Goal: Transaction & Acquisition: Purchase product/service

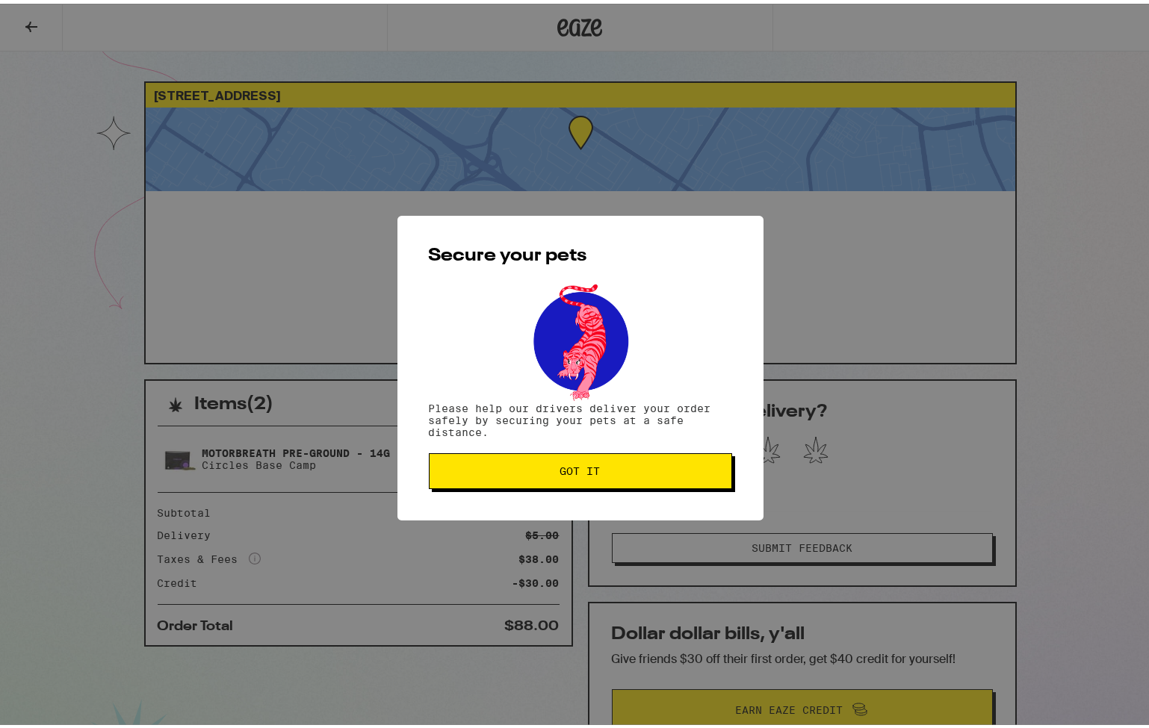
click at [518, 471] on span "Got it" at bounding box center [581, 467] width 278 height 10
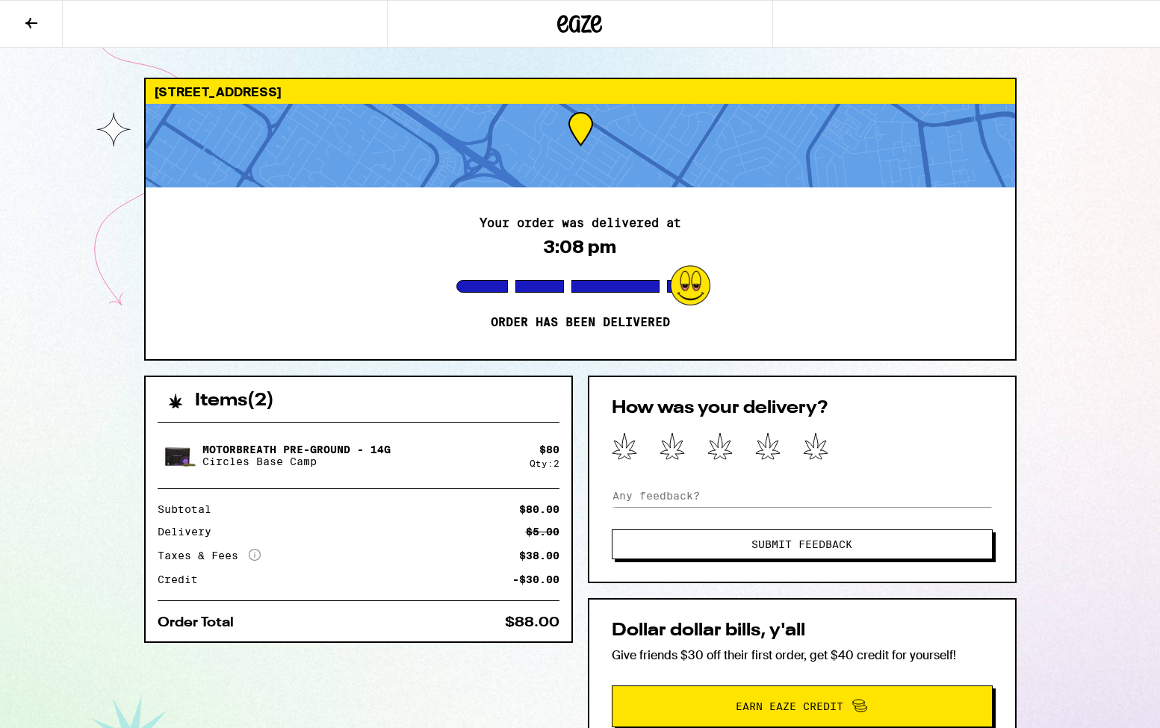
click at [584, 24] on icon at bounding box center [579, 23] width 45 height 27
